Goal: Navigation & Orientation: Find specific page/section

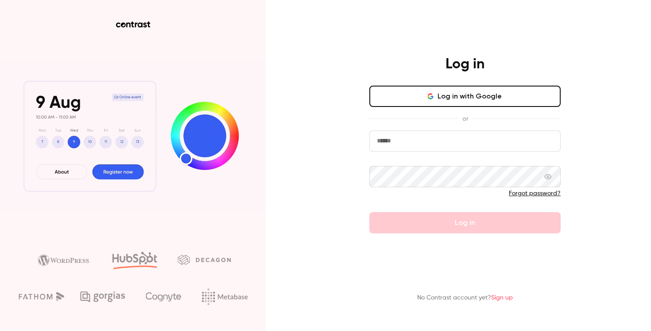
click at [425, 96] on button "Log in with Google" at bounding box center [465, 96] width 191 height 21
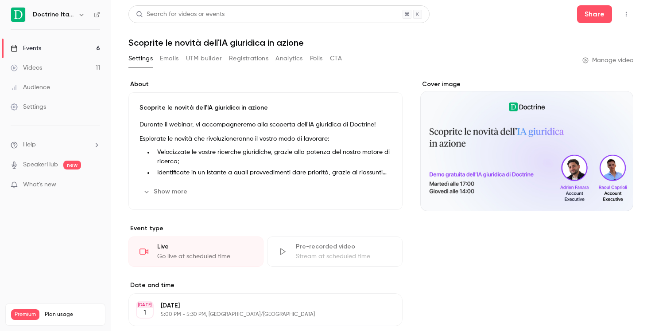
click at [97, 52] on link "Events 6" at bounding box center [55, 48] width 111 height 19
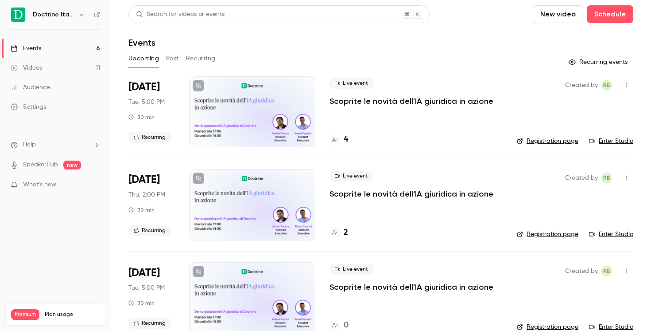
click at [278, 109] on div at bounding box center [252, 111] width 126 height 71
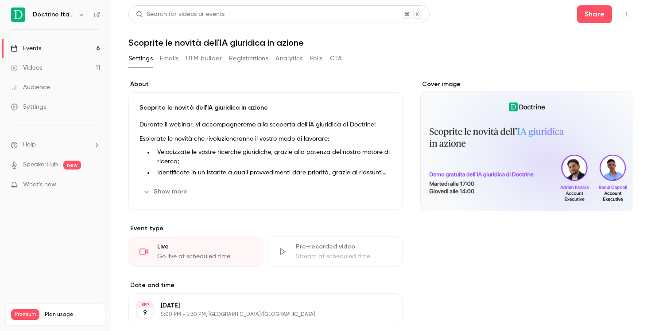
click at [89, 49] on link "Events 6" at bounding box center [55, 48] width 111 height 19
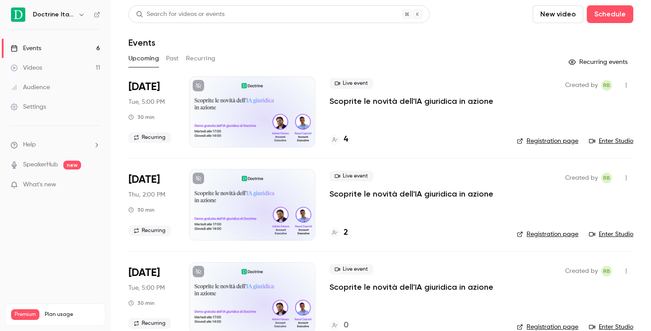
click at [75, 51] on link "Events 6" at bounding box center [55, 48] width 111 height 19
click at [81, 16] on icon "button" at bounding box center [81, 14] width 7 height 7
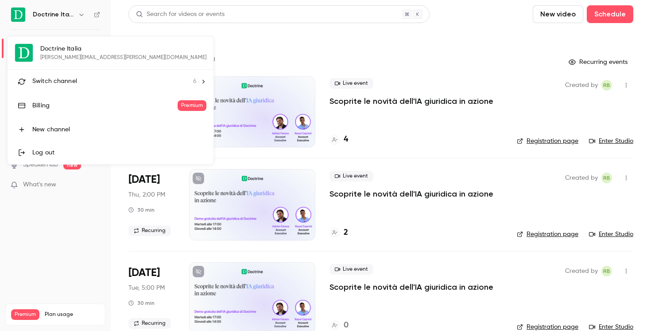
click at [107, 81] on div "Switch channel 6" at bounding box center [114, 81] width 164 height 9
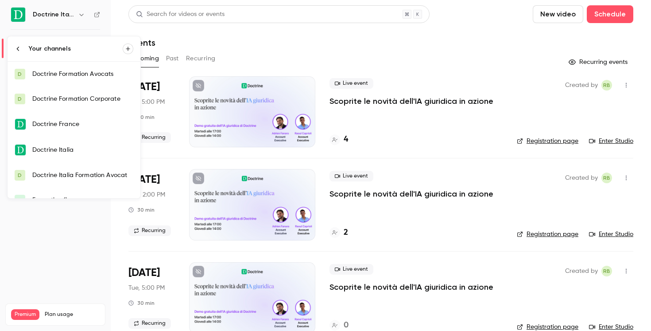
scroll to position [14, 0]
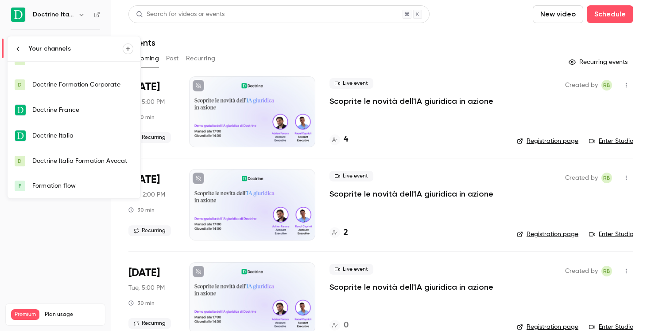
click at [86, 156] on link "D Doctrine Italia Formation Avocat" at bounding box center [74, 160] width 133 height 25
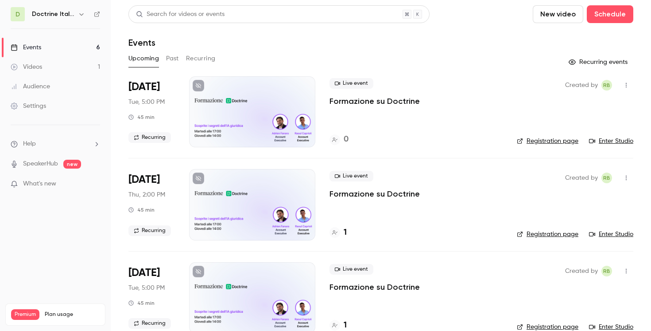
click at [77, 44] on link "Events 6" at bounding box center [55, 47] width 111 height 19
click at [72, 15] on h6 "Doctrine Italia Formation Avocat" at bounding box center [53, 14] width 43 height 9
click at [78, 16] on icon "button" at bounding box center [81, 14] width 7 height 7
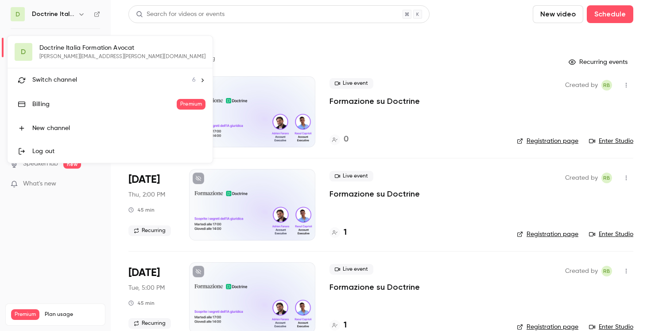
click at [70, 83] on span "Switch channel" at bounding box center [54, 79] width 45 height 9
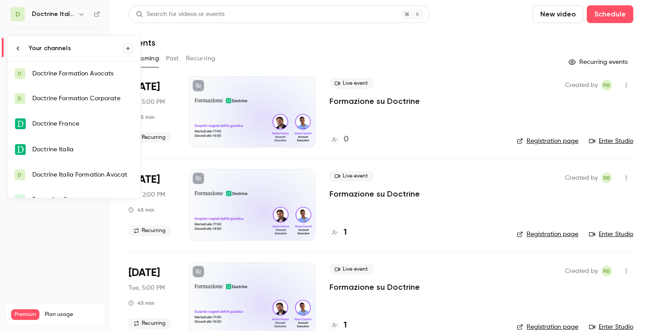
click at [74, 151] on div "Doctrine Italia" at bounding box center [82, 149] width 101 height 9
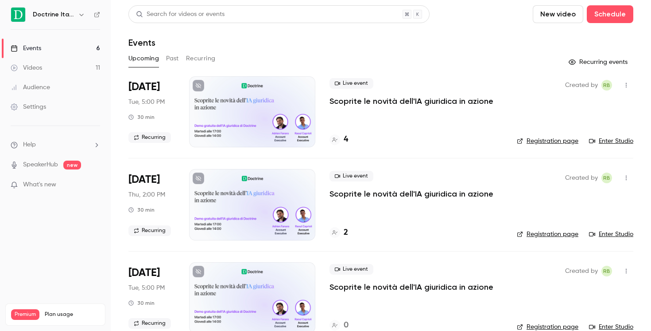
click at [607, 140] on link "Enter Studio" at bounding box center [611, 140] width 44 height 9
